Goal: Task Accomplishment & Management: Manage account settings

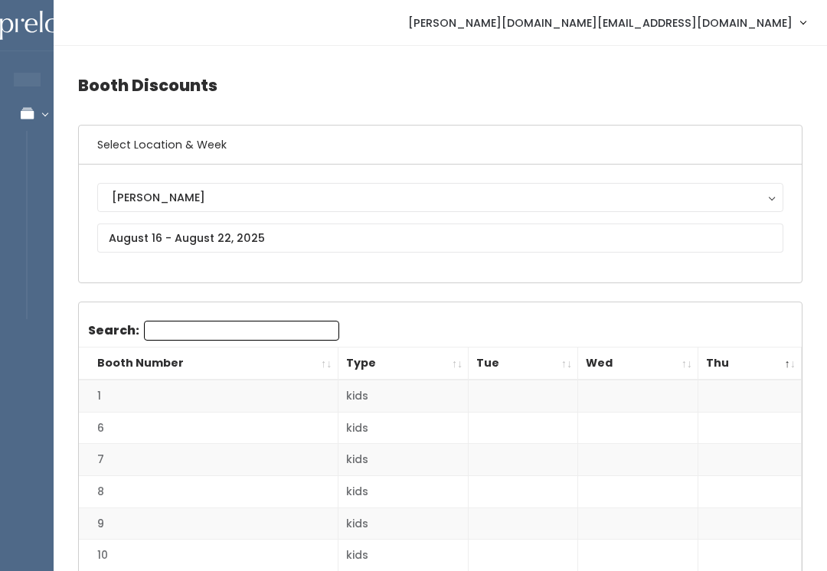
click at [44, 111] on icon at bounding box center [27, 113] width 54 height 13
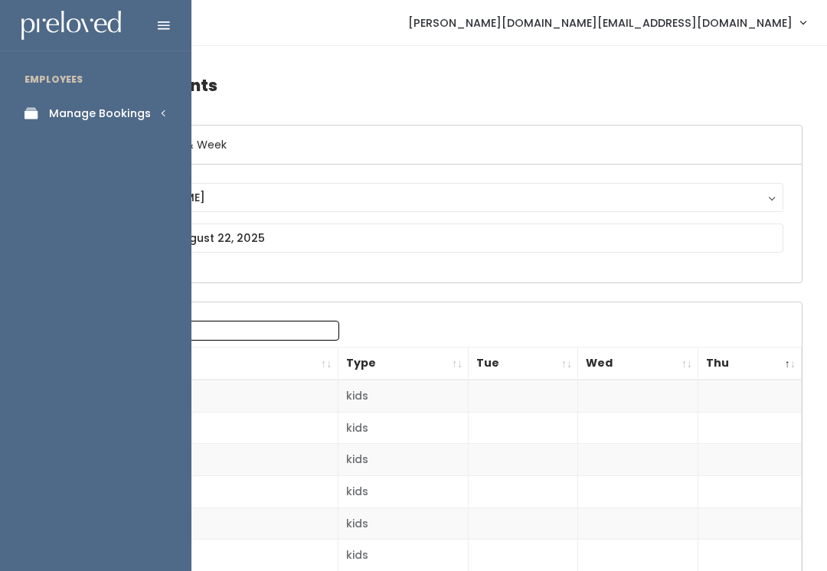
click at [175, 116] on link "Manage Bookings" at bounding box center [95, 113] width 191 height 34
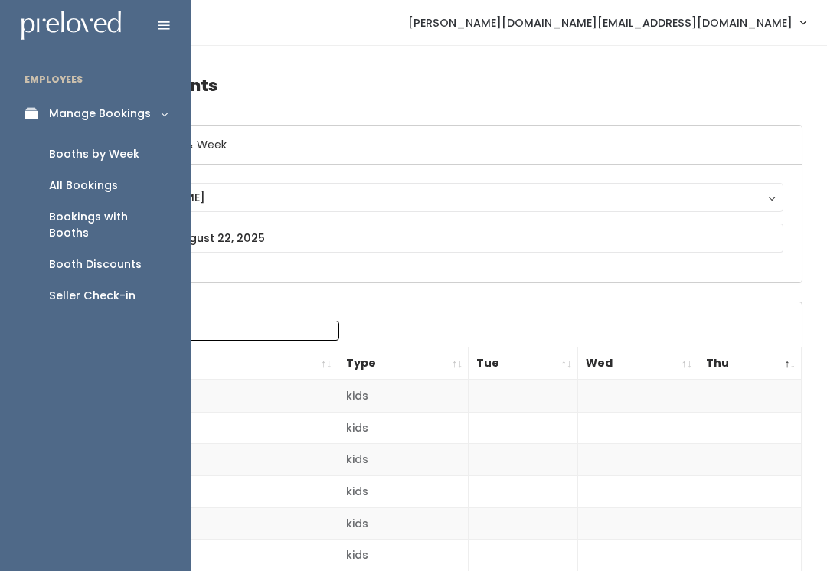
click at [140, 253] on link "Booth Discounts" at bounding box center [95, 264] width 191 height 31
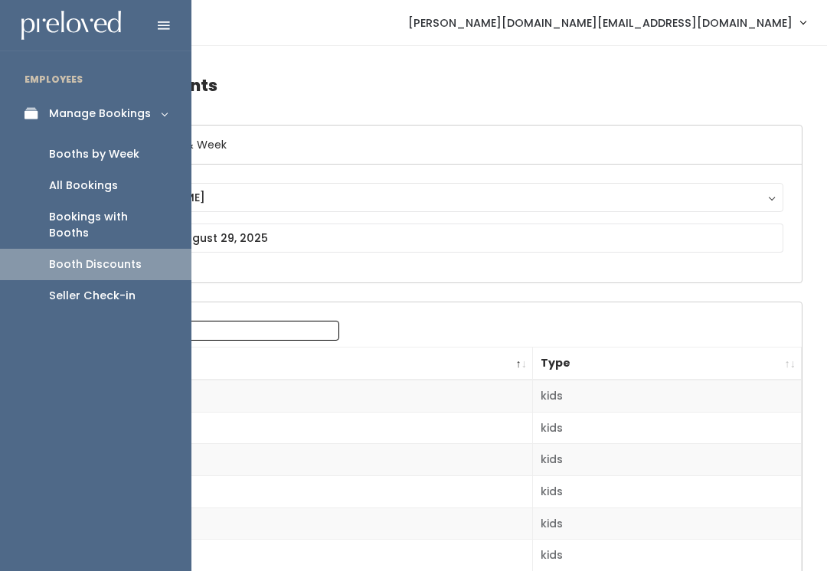
click at [146, 160] on link "Booths by Week" at bounding box center [95, 154] width 191 height 31
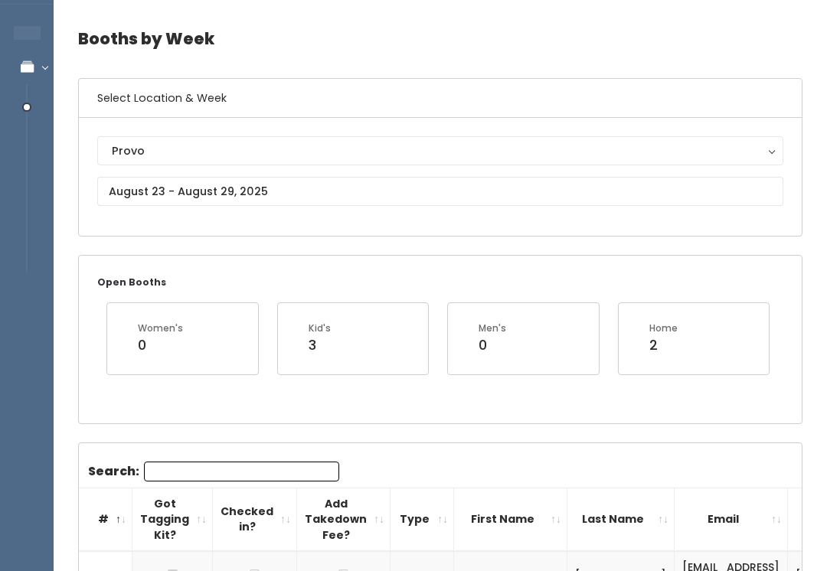
scroll to position [46, 0]
click at [381, 157] on div "Provo" at bounding box center [440, 151] width 657 height 17
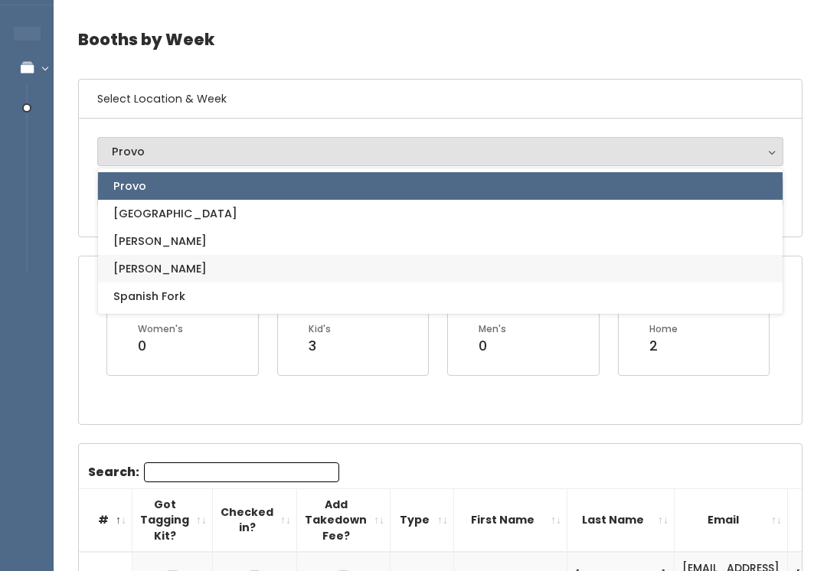
click at [184, 281] on link "[PERSON_NAME]" at bounding box center [440, 269] width 685 height 28
select select "3"
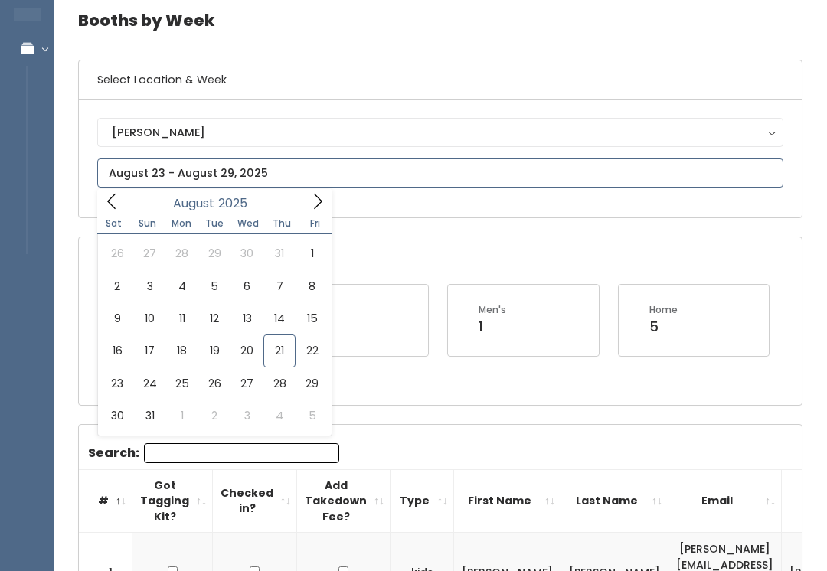
scroll to position [55, 0]
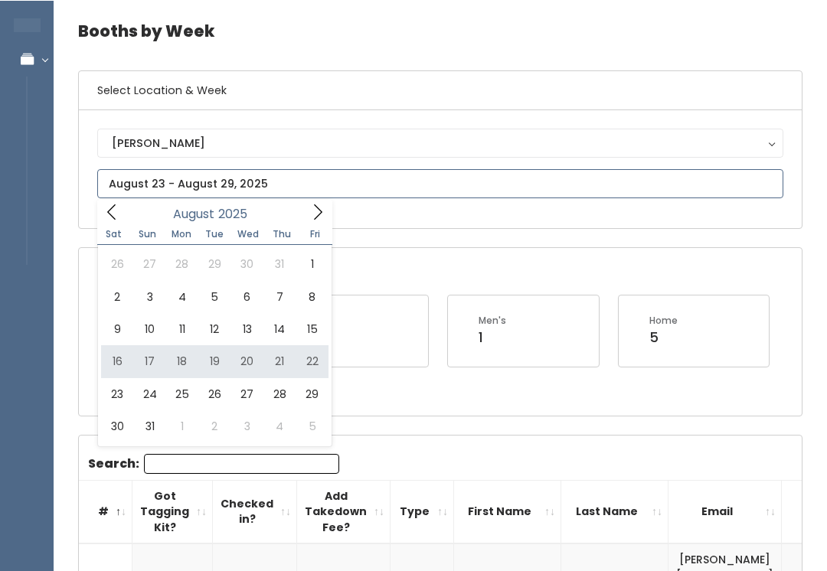
type input "[DATE] to [DATE]"
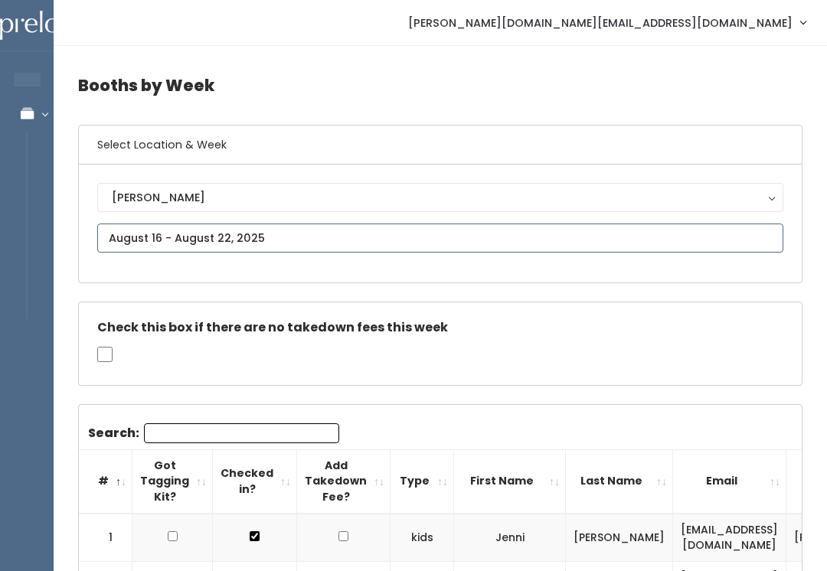
click at [515, 244] on input "text" at bounding box center [440, 238] width 686 height 29
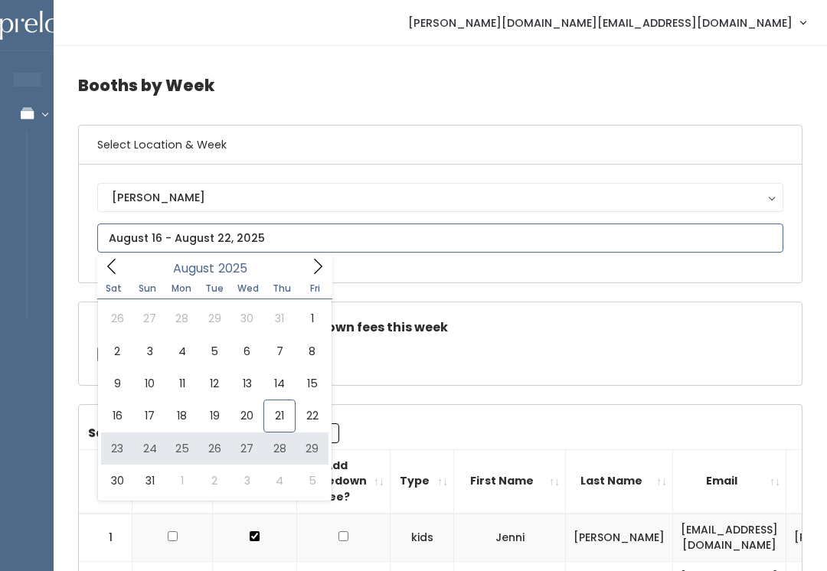
type input "[DATE] to [DATE]"
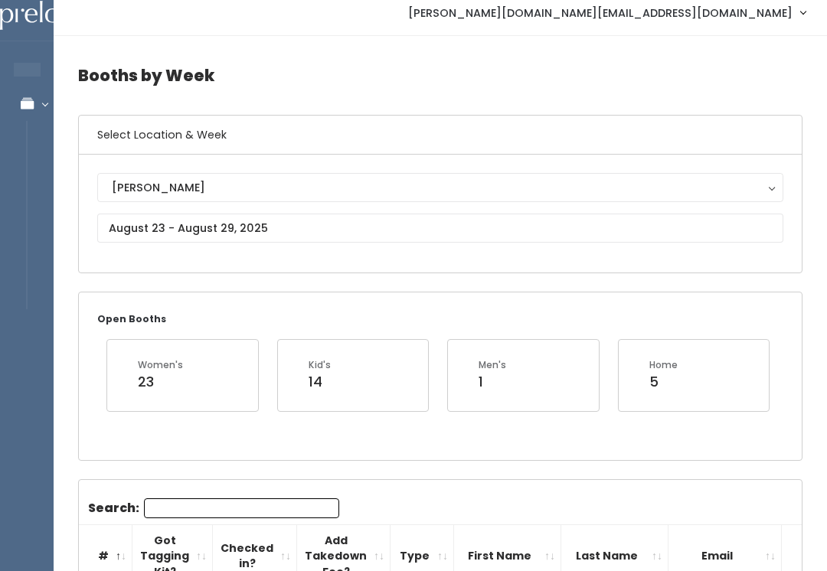
scroll to position [11, 0]
click at [287, 252] on div "Sandy Houston Layton Provo Spanish Fork Sandy" at bounding box center [440, 212] width 686 height 81
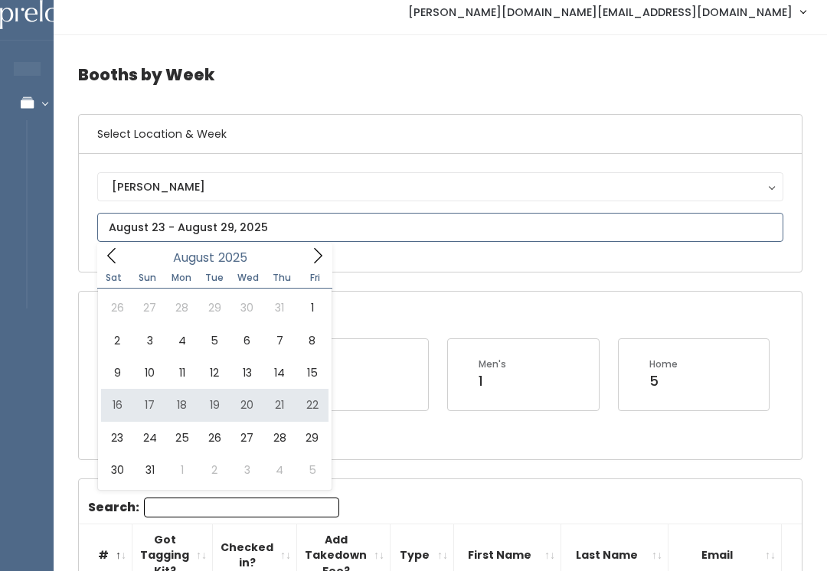
type input "[DATE] to [DATE]"
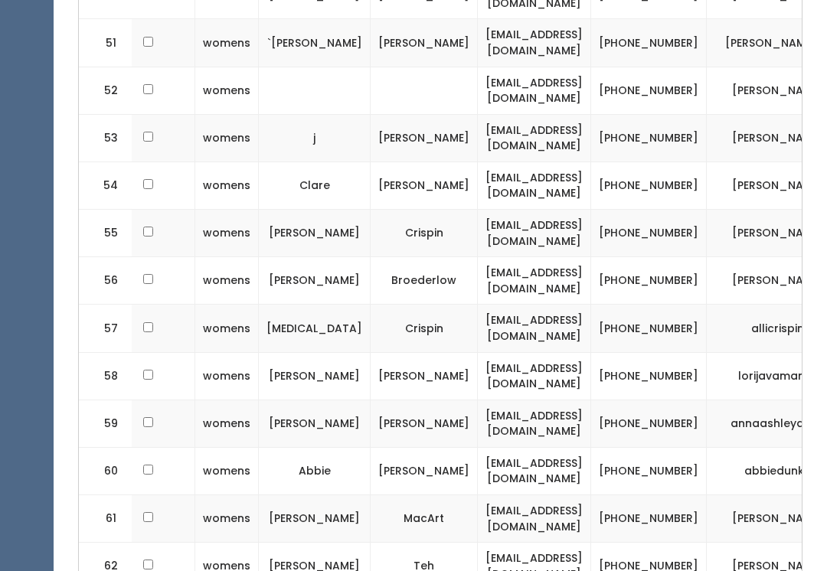
scroll to position [0, 195]
click at [741, 448] on td "abbiedunks" at bounding box center [783, 471] width 152 height 47
copy td "801) 712-2007"
click at [665, 495] on td "[PHONE_NUMBER]" at bounding box center [649, 518] width 116 height 47
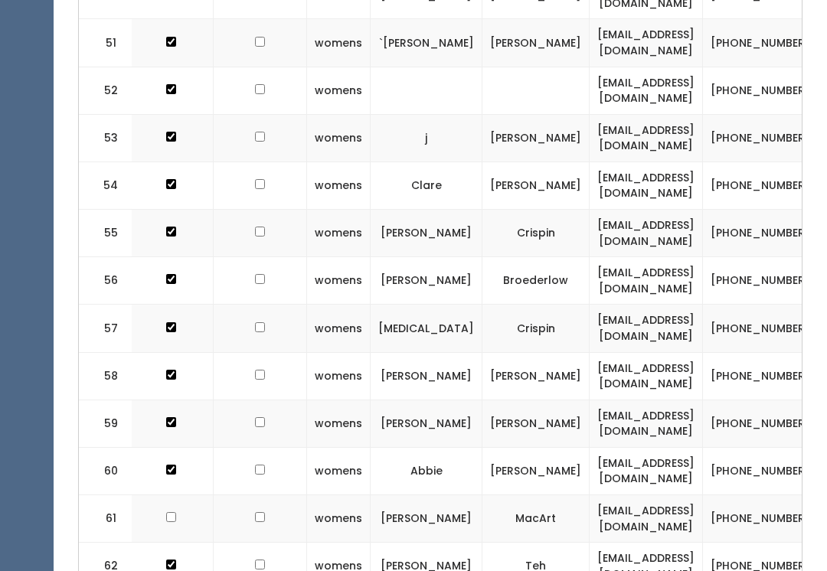
scroll to position [0, 82]
